Goal: Navigation & Orientation: Find specific page/section

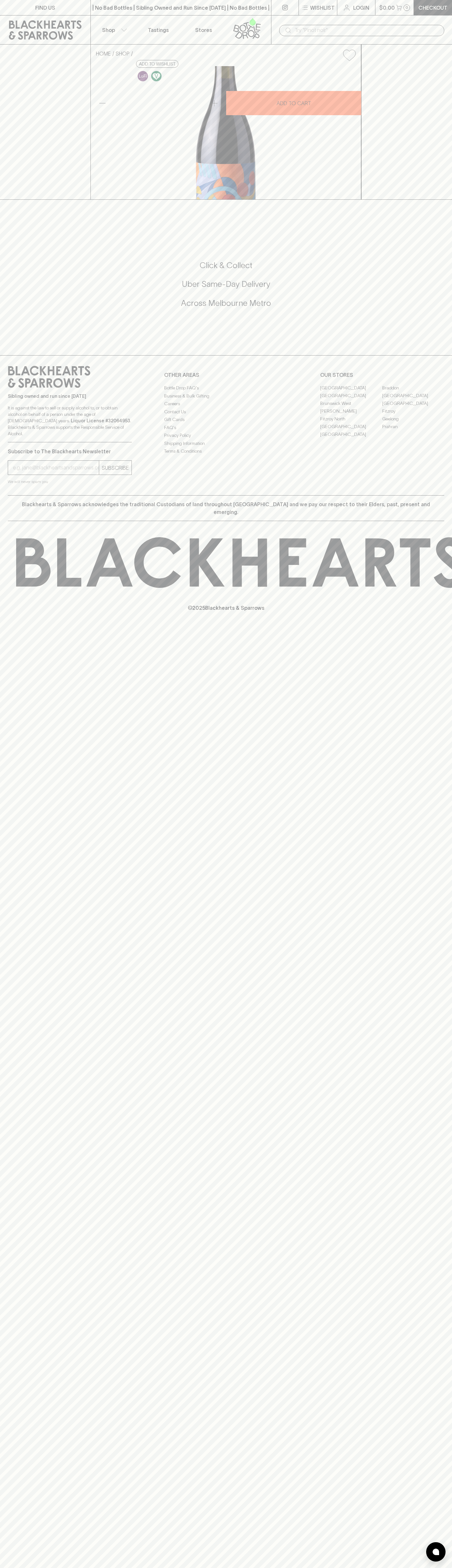
click at [351, 422] on link "Fitzroy North" at bounding box center [351, 419] width 62 height 8
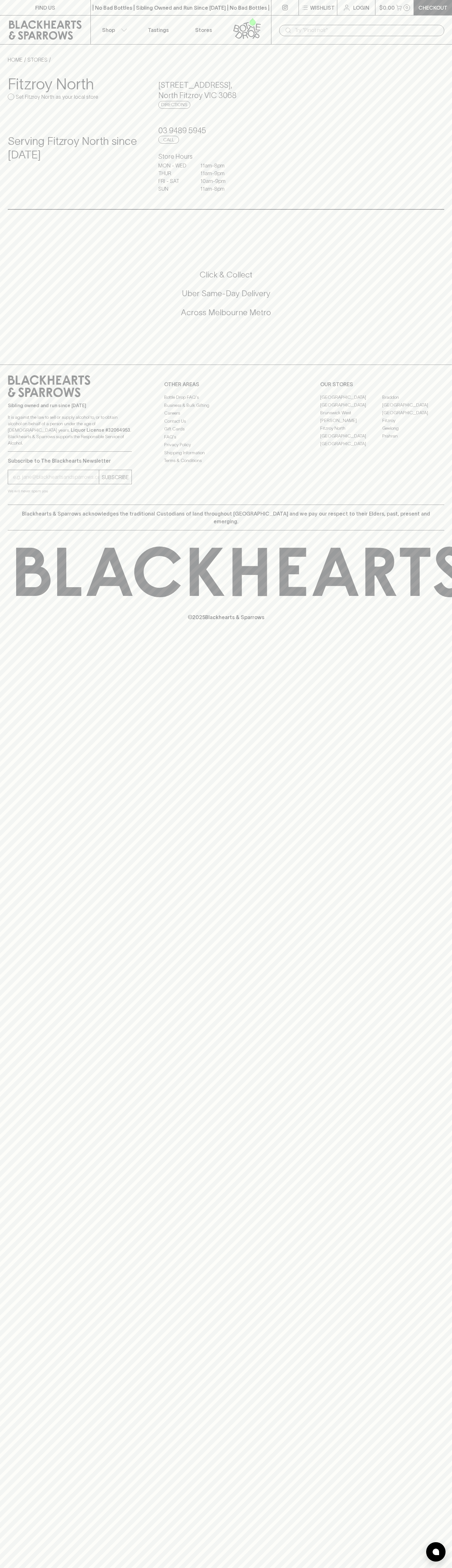
click at [357, 12] on link "Login" at bounding box center [356, 7] width 38 height 15
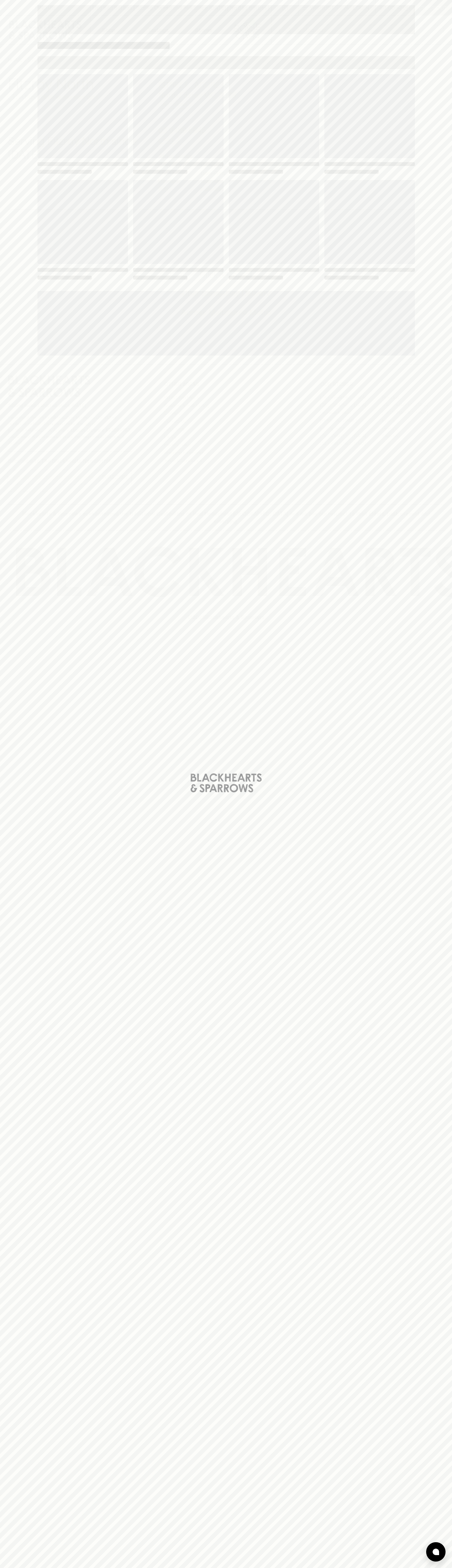
click at [433, 995] on div "Loading" at bounding box center [226, 784] width 452 height 1568
click at [42, 1567] on html "FIND US | No Bad Bottles | Sibling Owned and Run Since [DATE] | No Bad Bottles …" at bounding box center [226, 784] width 452 height 1568
click at [19, 551] on div "Loading" at bounding box center [226, 784] width 452 height 1568
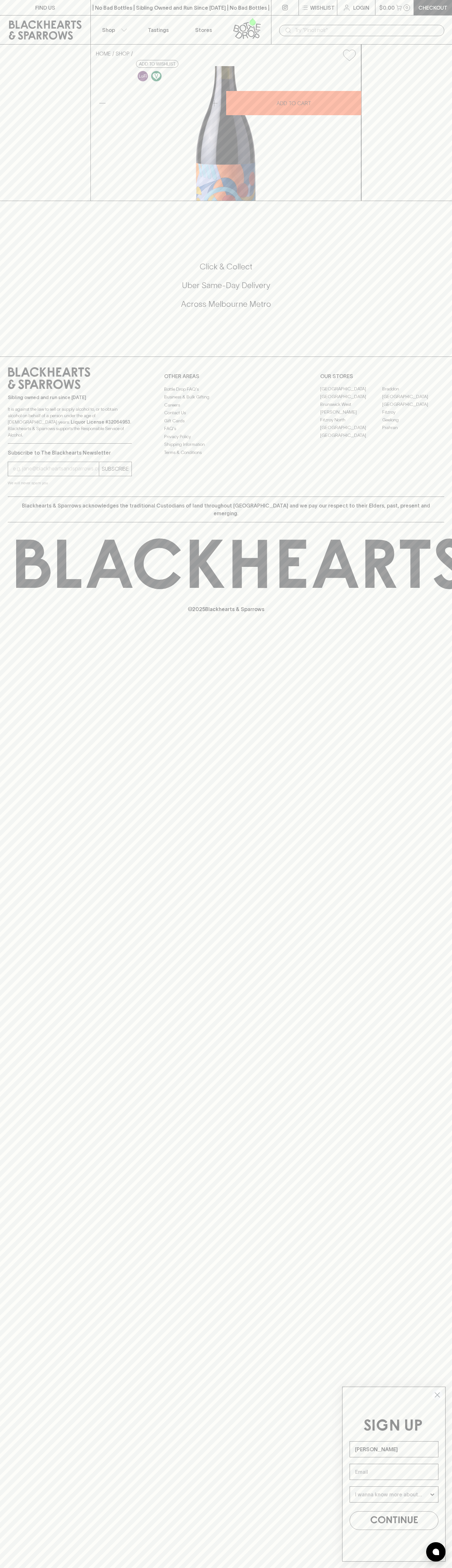
type input "[PERSON_NAME]"
